Goal: Task Accomplishment & Management: Use online tool/utility

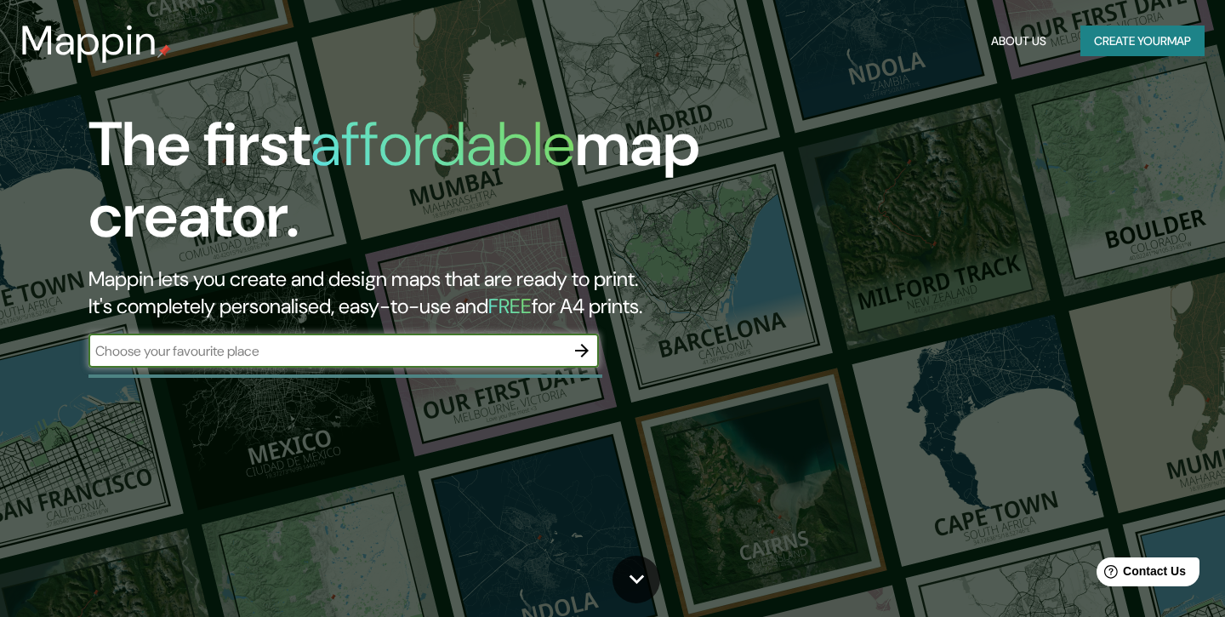
click at [300, 356] on input "text" at bounding box center [327, 351] width 477 height 20
type input "n"
type input "[US_STATE]"
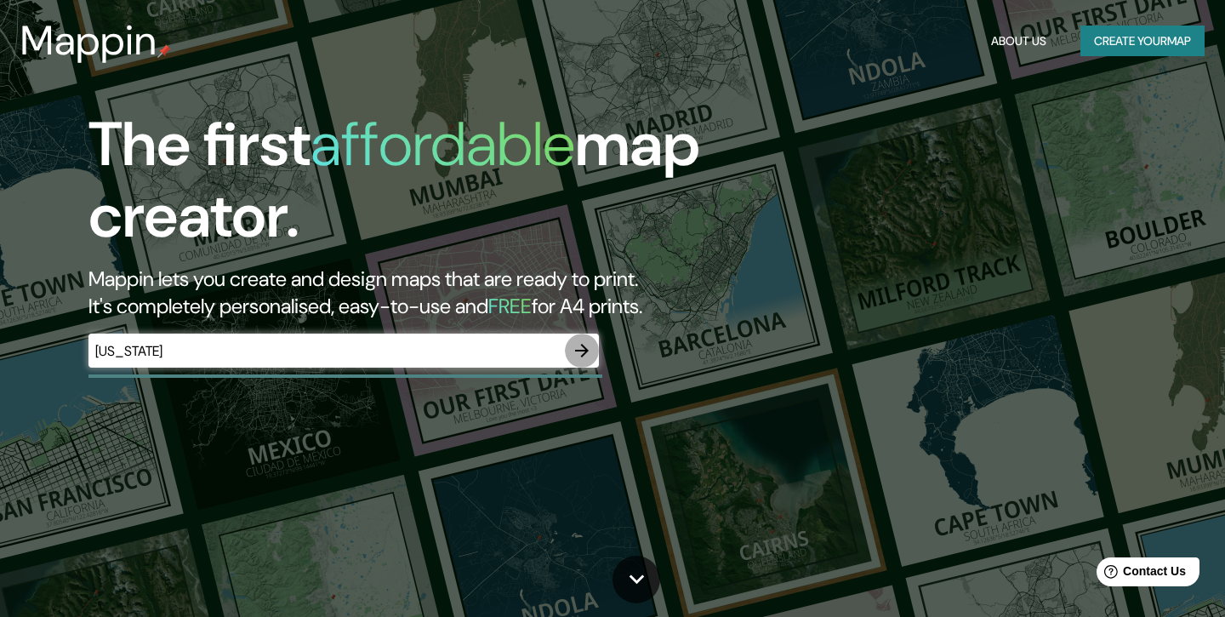
click at [580, 351] on icon "button" at bounding box center [582, 351] width 14 height 14
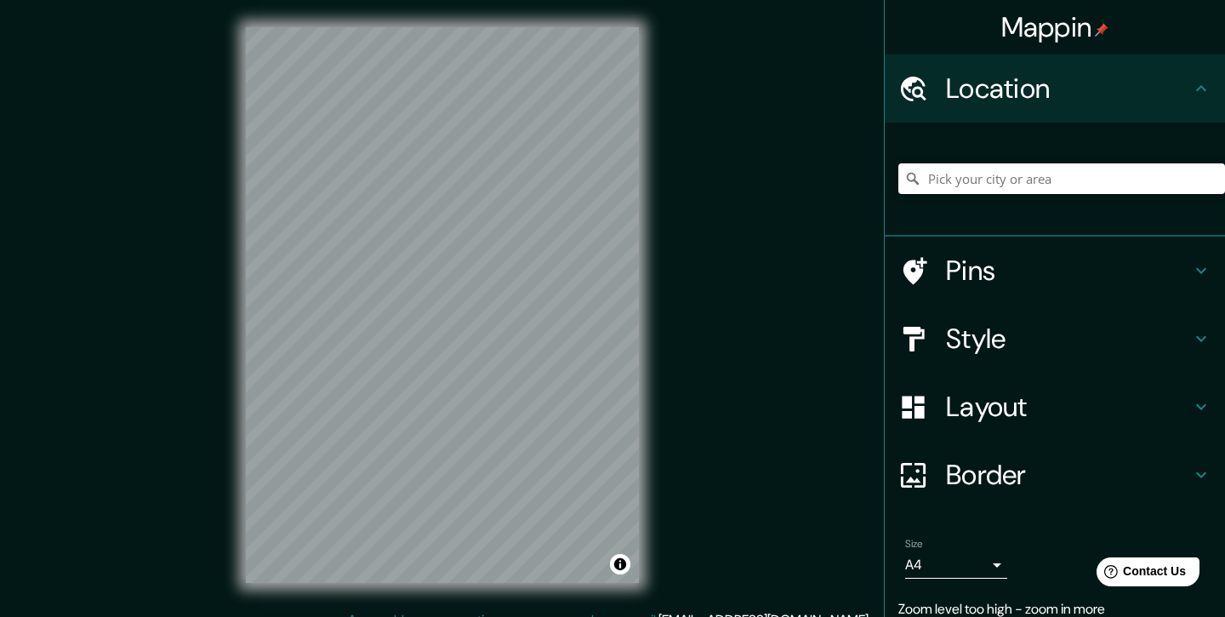
click at [646, 346] on div "© Mapbox © OpenStreetMap Improve this map" at bounding box center [443, 305] width 448 height 610
click at [702, 309] on div "Mappin Location Pins Style Layout Border Choose a border. Hint : you can make l…" at bounding box center [612, 318] width 1225 height 637
click at [727, 186] on div "Mappin Location Pins Style Layout Border Choose a border. Hint : you can make l…" at bounding box center [612, 318] width 1225 height 637
click at [1021, 263] on h4 "Pins" at bounding box center [1068, 271] width 245 height 34
